Goal: Find specific page/section: Find specific page/section

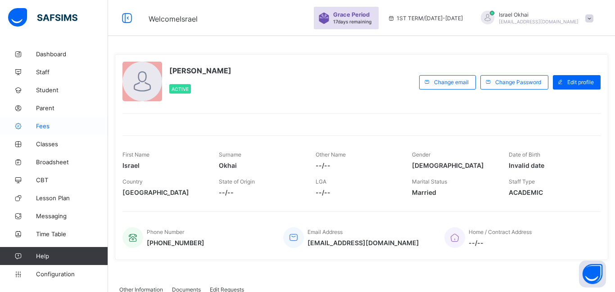
click at [51, 128] on span "Fees" at bounding box center [72, 125] width 72 height 7
